Goal: Information Seeking & Learning: Learn about a topic

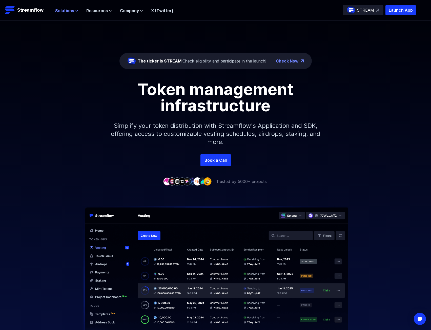
click at [72, 12] on span "Solutions" at bounding box center [64, 11] width 19 height 6
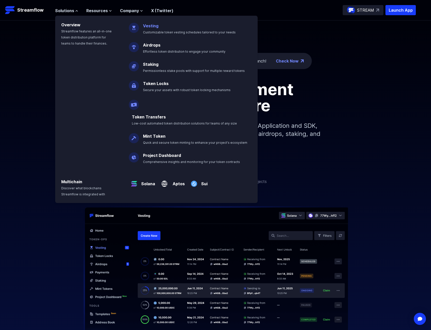
click at [162, 31] on span "Customizable token vesting schedules tailored to your needs" at bounding box center [189, 32] width 93 height 4
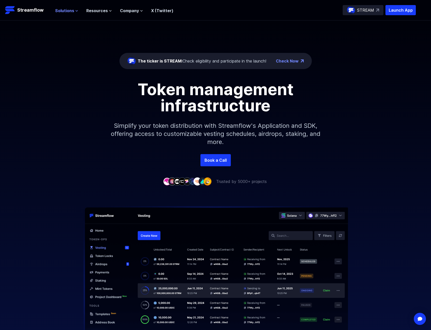
click at [72, 12] on span "Solutions" at bounding box center [64, 11] width 19 height 6
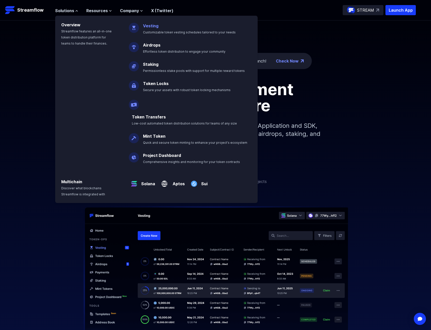
click at [153, 24] on link "Vesting" at bounding box center [150, 25] width 15 height 5
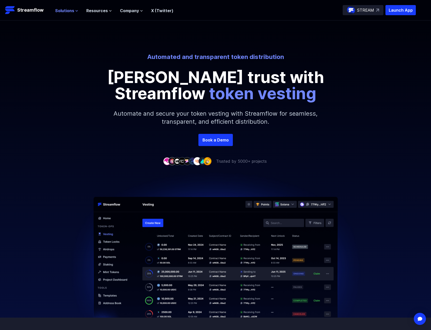
click at [75, 10] on icon at bounding box center [76, 10] width 3 height 3
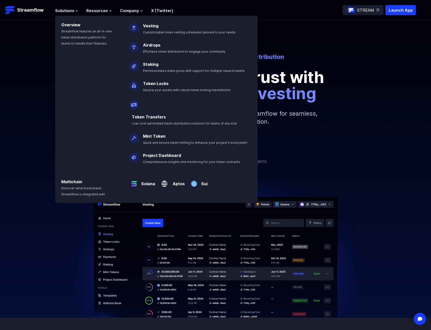
click at [372, 151] on div "Automated and transparent token distribution Foster trust with Streamflow token…" at bounding box center [215, 93] width 431 height 144
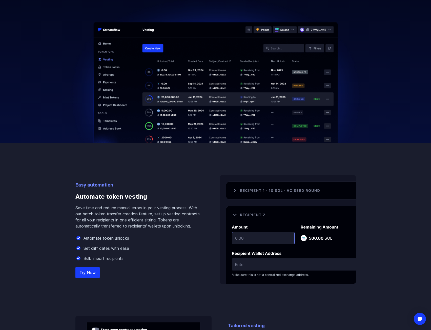
scroll to position [228, 0]
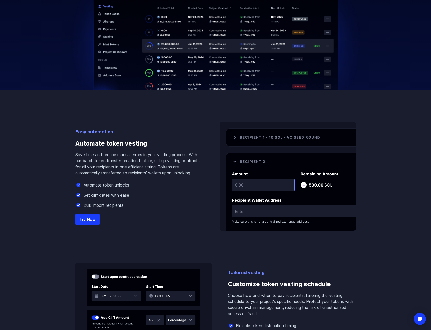
click at [183, 175] on p "Save time and reduce manual errors in your vesting process. With our batch toke…" at bounding box center [140, 164] width 128 height 24
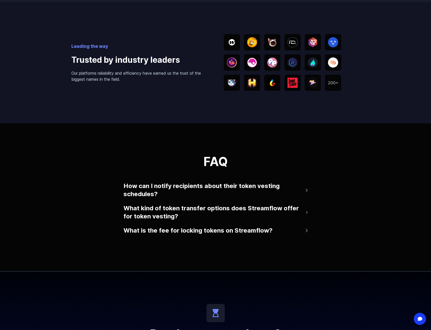
scroll to position [963, 0]
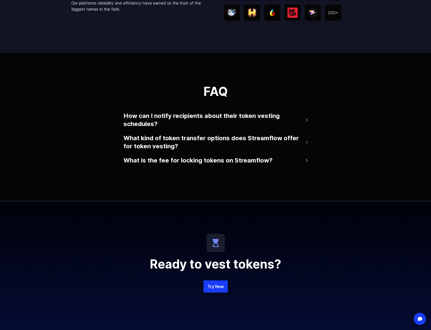
click at [316, 117] on div "FAQ How can I notify recipients about their token vesting schedules? Streamflow…" at bounding box center [215, 127] width 431 height 148
click at [308, 117] on button "How can I notify recipients about their token vesting schedules?" at bounding box center [216, 120] width 184 height 20
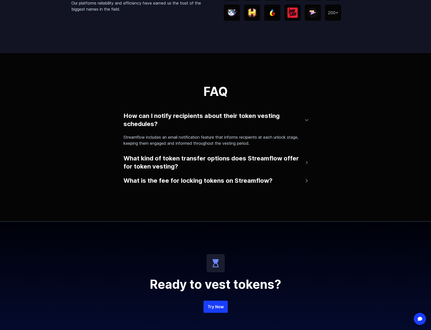
drag, startPoint x: 308, startPoint y: 118, endPoint x: 306, endPoint y: 99, distance: 18.3
click at [306, 99] on div "FAQ How can I notify recipients about their token vesting schedules? Streamflow…" at bounding box center [216, 136] width 184 height 101
click at [307, 115] on button "How can I notify recipients about their token vesting schedules?" at bounding box center [216, 120] width 184 height 20
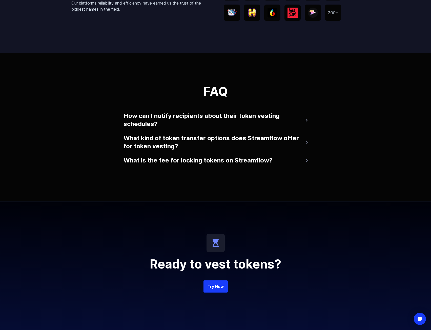
click at [307, 125] on button "How can I notify recipients about their token vesting schedules?" at bounding box center [216, 120] width 184 height 20
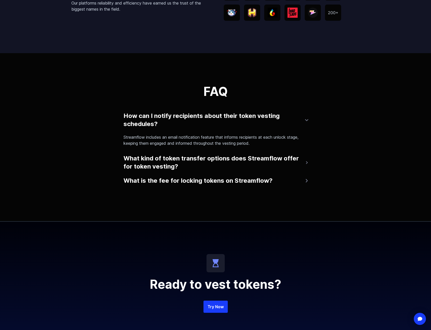
click at [307, 126] on button "How can I notify recipients about their token vesting schedules?" at bounding box center [216, 120] width 184 height 20
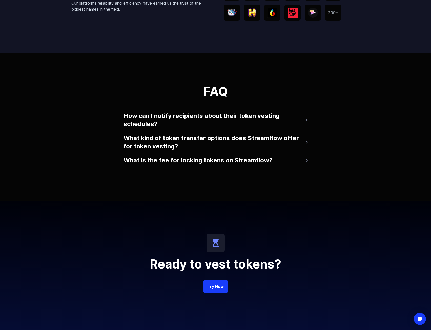
click at [310, 141] on div "FAQ How can I notify recipients about their token vesting schedules? Streamflow…" at bounding box center [215, 127] width 431 height 148
click at [308, 141] on button "What kind of token transfer options does Streamflow offer for token vesting?" at bounding box center [216, 142] width 184 height 20
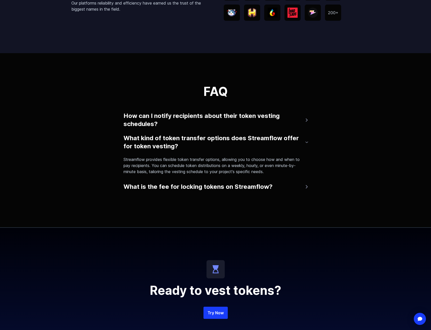
click at [308, 141] on button "What kind of token transfer options does Streamflow offer for token vesting?" at bounding box center [216, 142] width 184 height 20
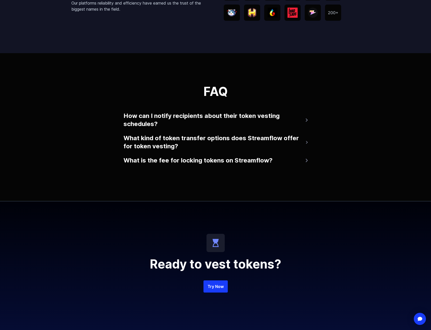
click at [302, 161] on button "What is the fee for locking tokens on Streamflow?" at bounding box center [216, 161] width 184 height 12
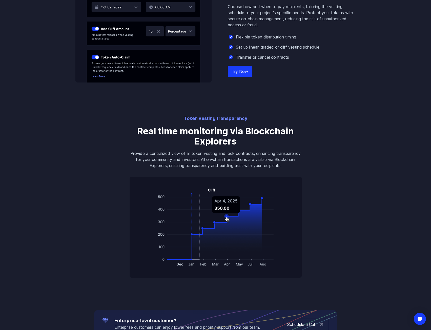
scroll to position [340, 0]
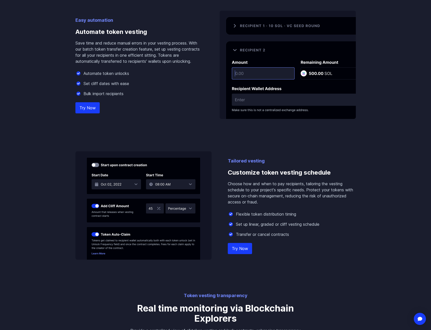
click at [83, 108] on link "Try Now" at bounding box center [88, 107] width 24 height 11
